Goal: Task Accomplishment & Management: Complete application form

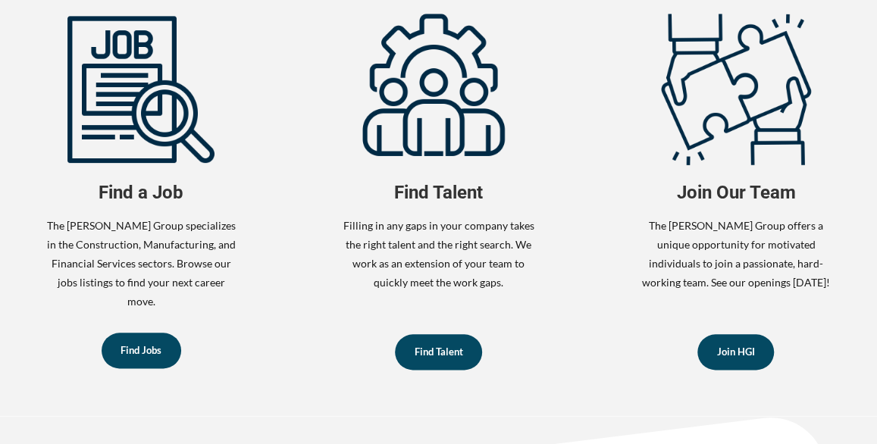
scroll to position [626, 0]
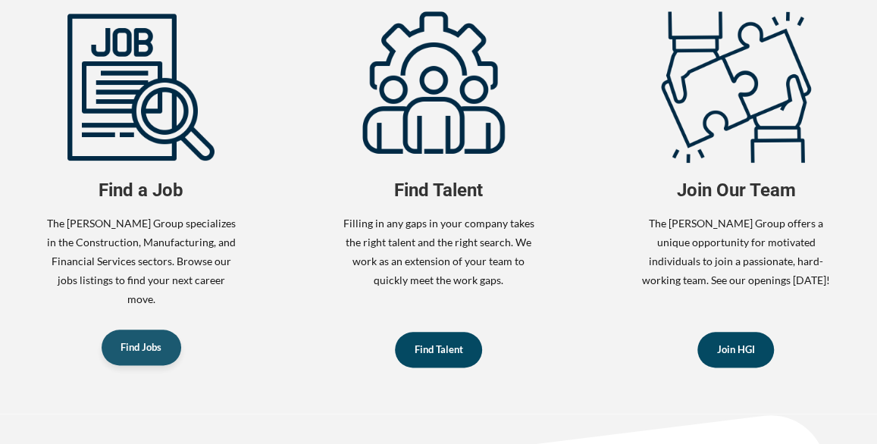
click at [140, 343] on span "Find Jobs" at bounding box center [141, 348] width 41 height 10
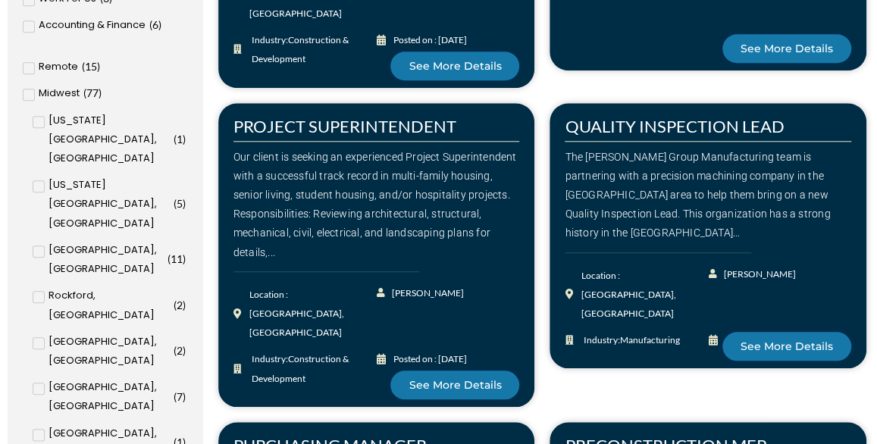
scroll to position [563, 0]
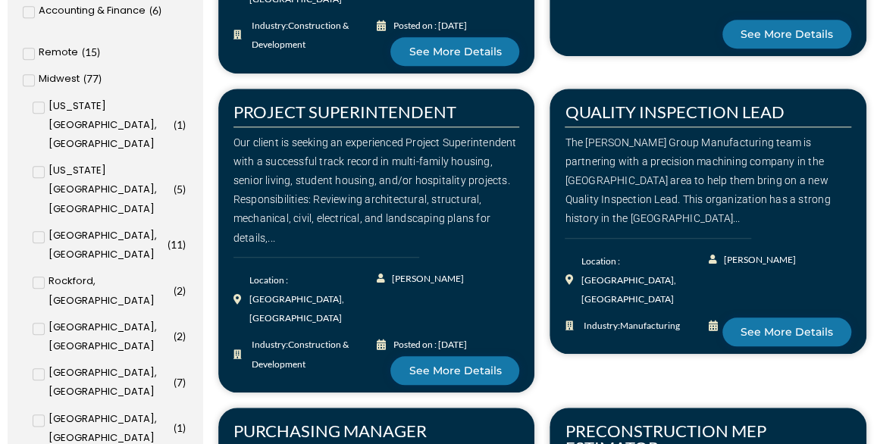
click at [0, 0] on input "Cedar Rapids, IA ( 8 )" at bounding box center [0, 0] width 0 height 0
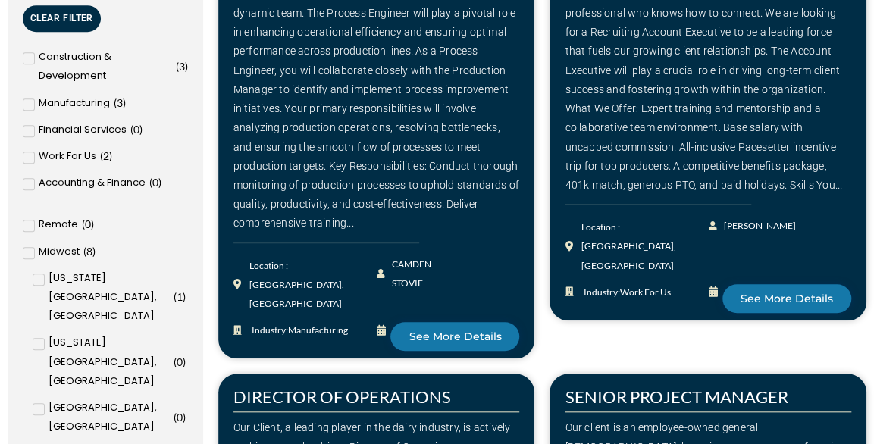
scroll to position [431, 0]
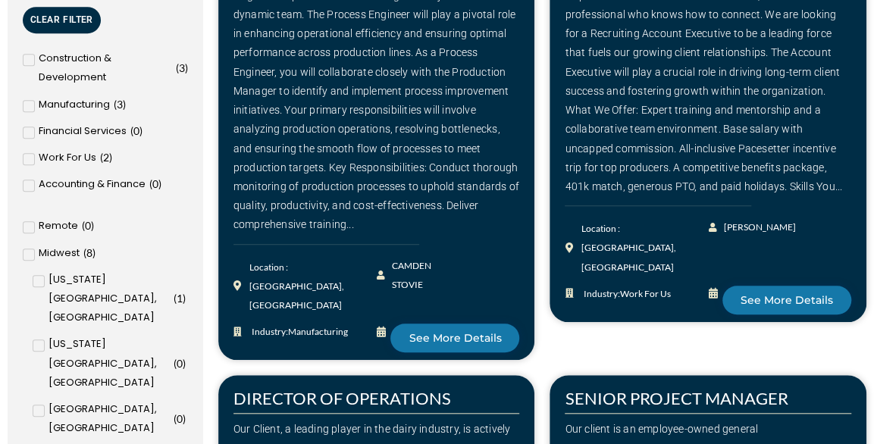
click at [41, 277] on icon at bounding box center [38, 281] width 5 height 9
click at [0, 0] on input "Iowa City, IA ( 1 )" at bounding box center [0, 0] width 0 height 0
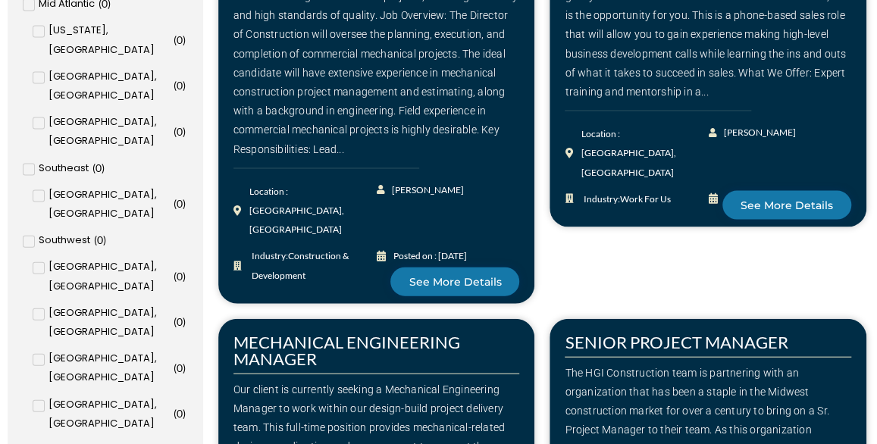
scroll to position [1397, 0]
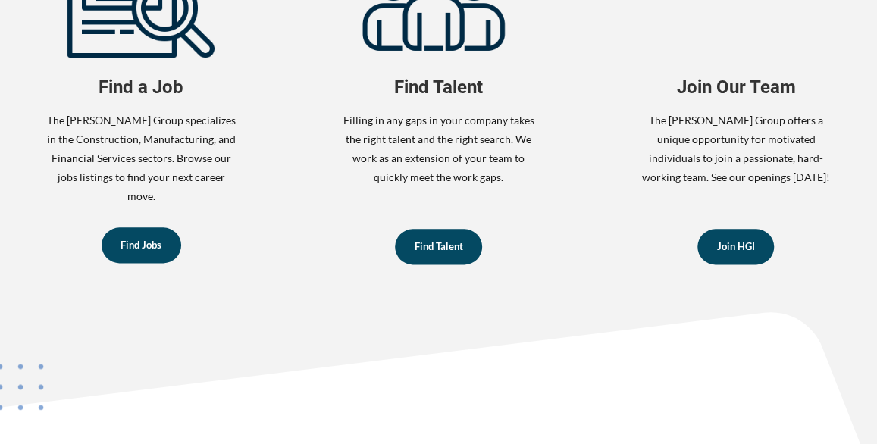
scroll to position [733, 0]
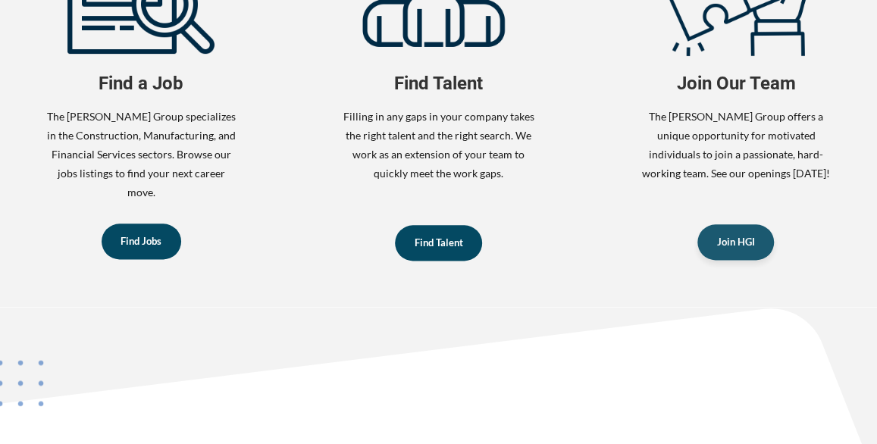
click at [740, 258] on link "Join HGI" at bounding box center [736, 242] width 77 height 36
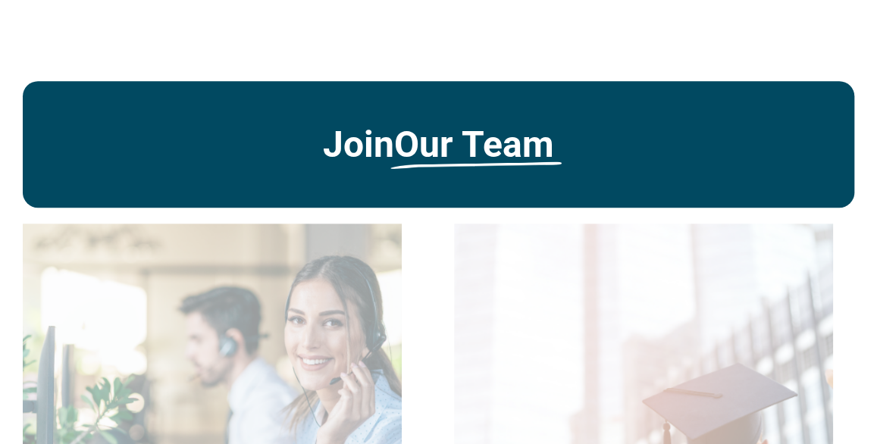
scroll to position [2881, 0]
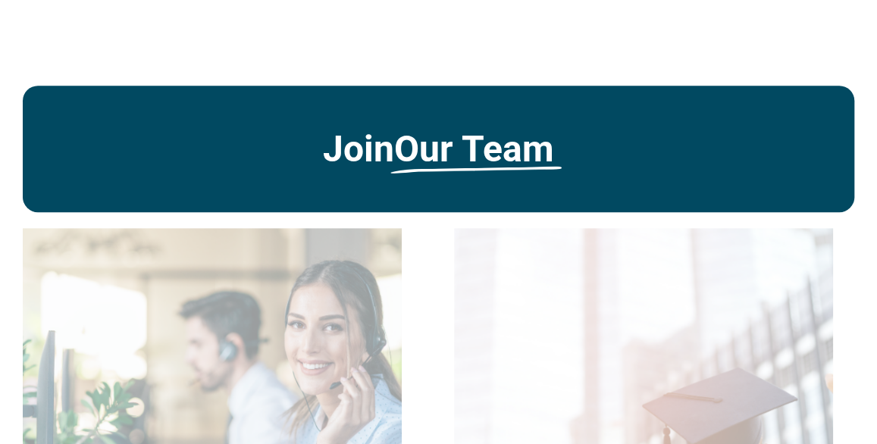
click at [179, 149] on span "Join Our Team" at bounding box center [438, 149] width 771 height 42
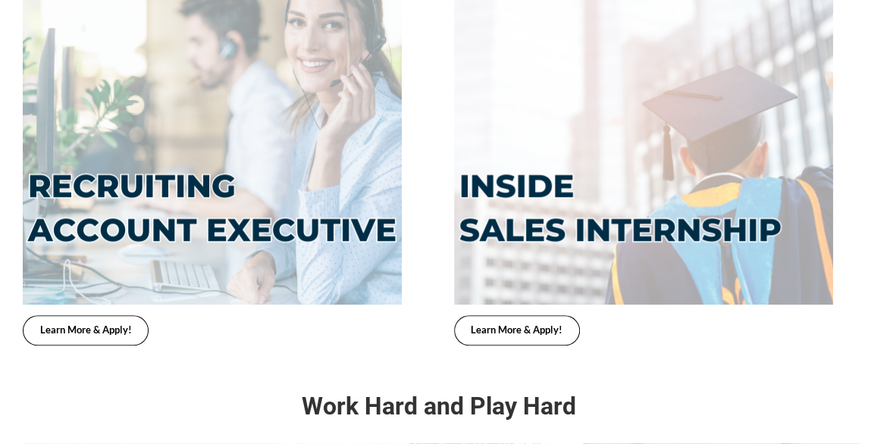
scroll to position [3185, 0]
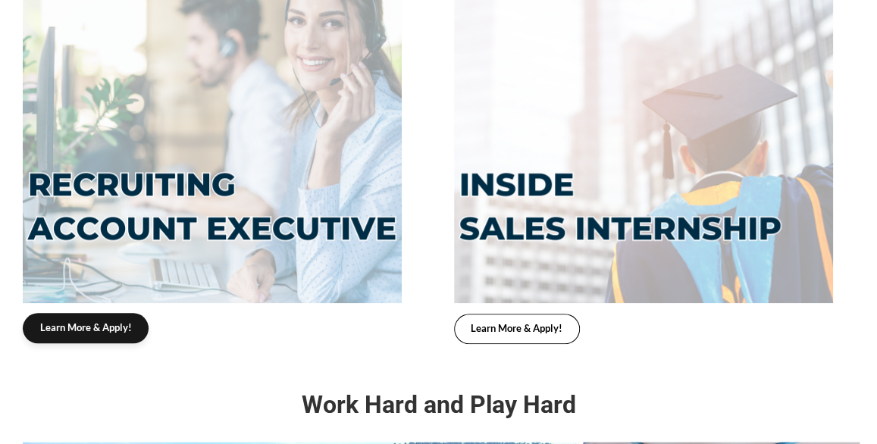
click at [109, 321] on link "Learn More & Apply!" at bounding box center [86, 328] width 126 height 30
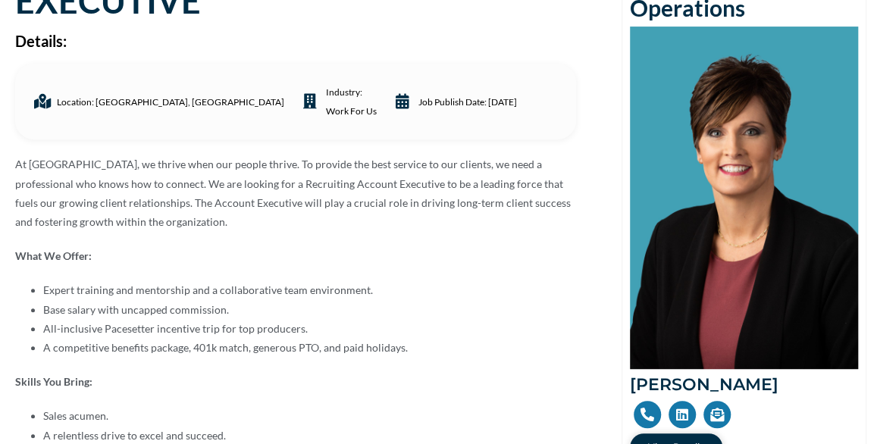
click at [148, 411] on li "Sales acumen." at bounding box center [309, 415] width 533 height 19
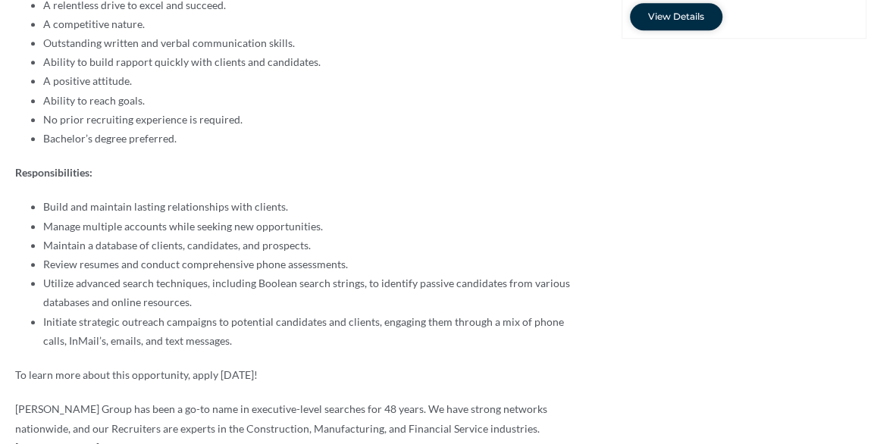
scroll to position [654, 0]
